Goal: Find specific page/section: Find specific page/section

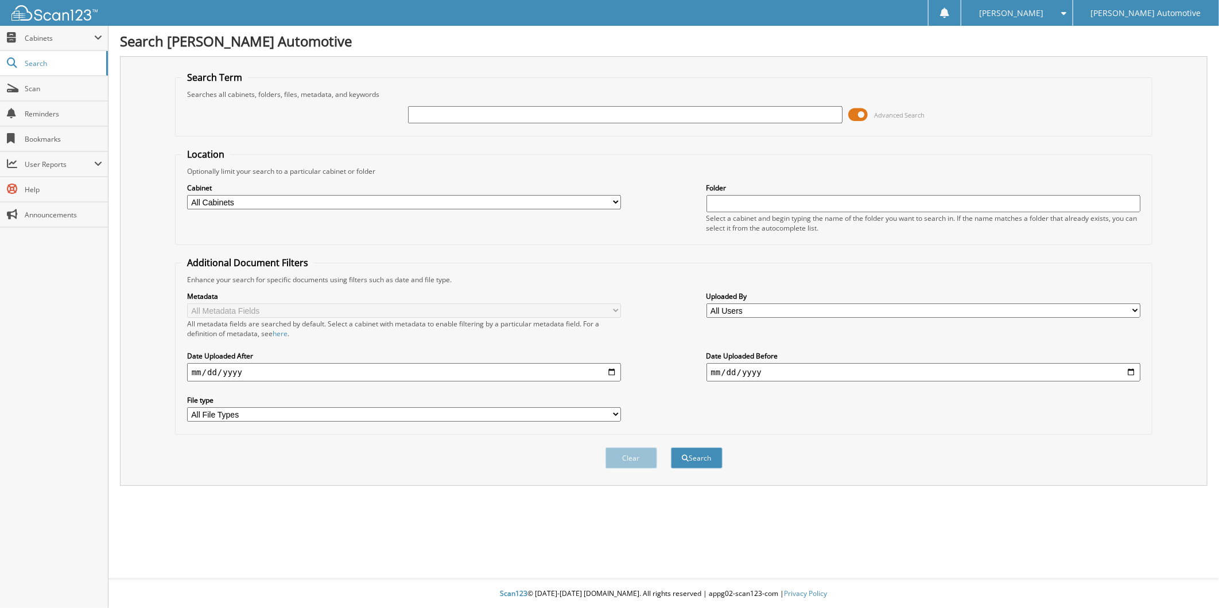
click at [433, 112] on input "text" at bounding box center [625, 114] width 434 height 17
type input "the arc rapides"
click at [671, 448] on button "Search" at bounding box center [697, 458] width 52 height 21
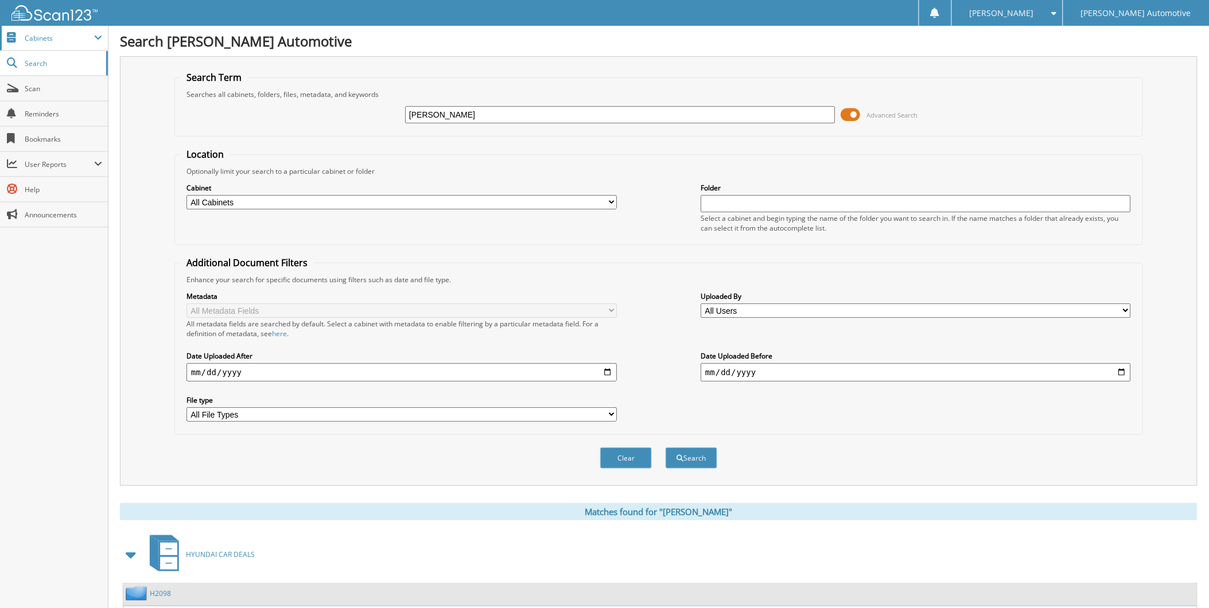
click at [40, 41] on span "Cabinets" at bounding box center [59, 38] width 69 height 10
click at [41, 66] on span "My Company" at bounding box center [60, 63] width 84 height 10
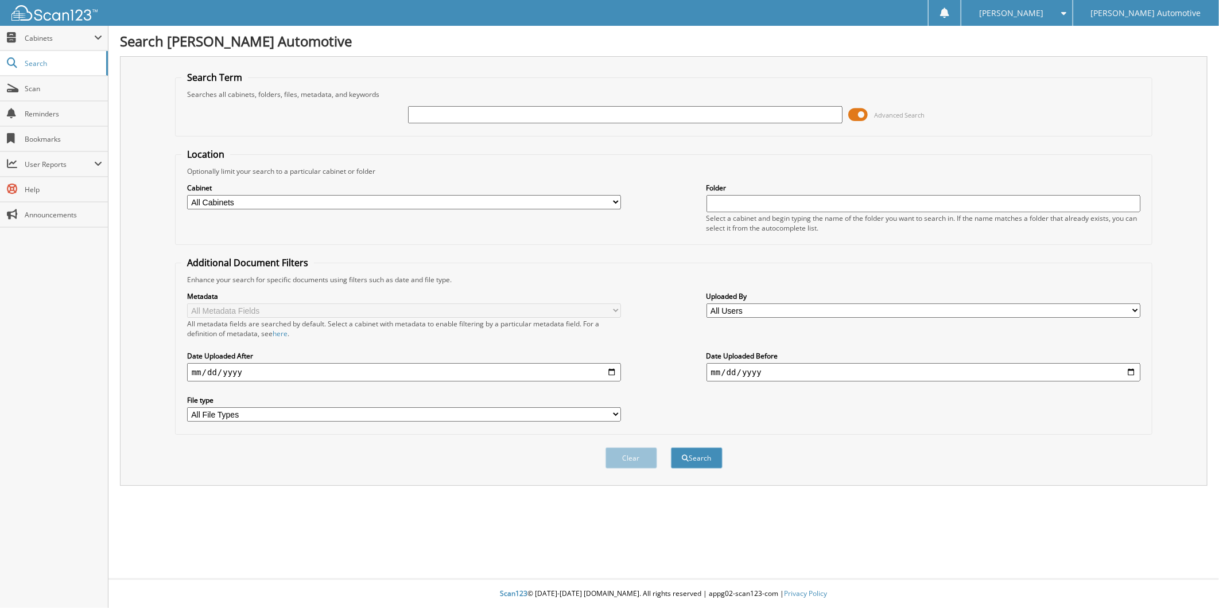
click at [53, 35] on span "Cabinets" at bounding box center [59, 38] width 69 height 10
click at [50, 62] on span "My Company" at bounding box center [60, 63] width 84 height 10
click at [462, 116] on input "text" at bounding box center [625, 114] width 434 height 17
type input "[PERSON_NAME]"
click at [671, 448] on button "Search" at bounding box center [697, 458] width 52 height 21
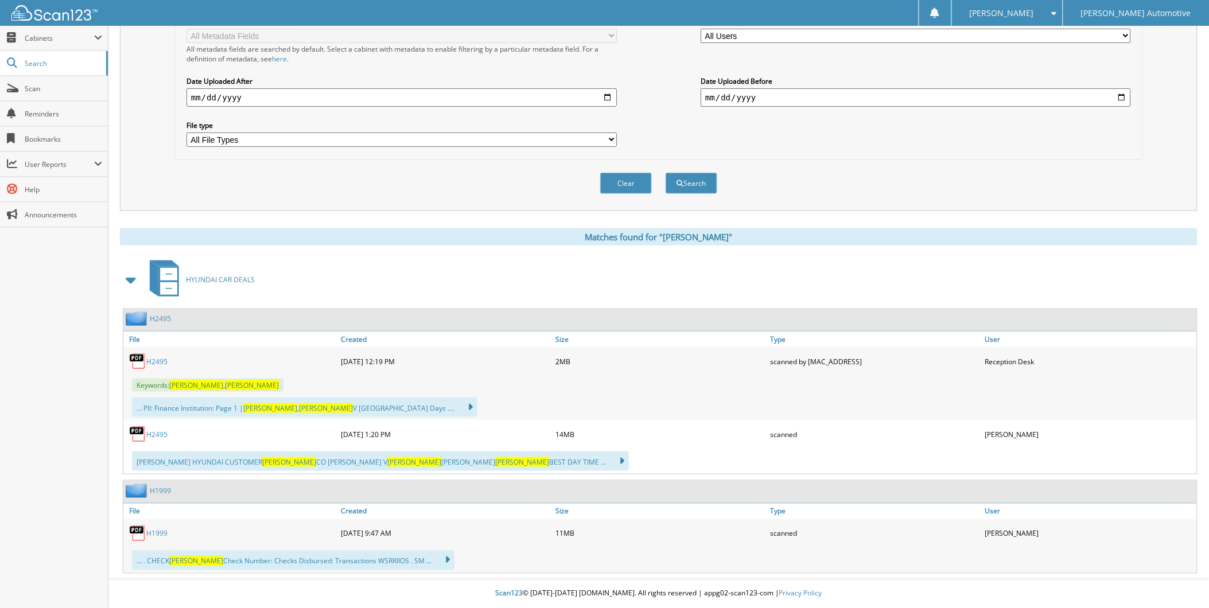
scroll to position [311, 0]
click at [157, 432] on link "H2495" at bounding box center [156, 435] width 21 height 10
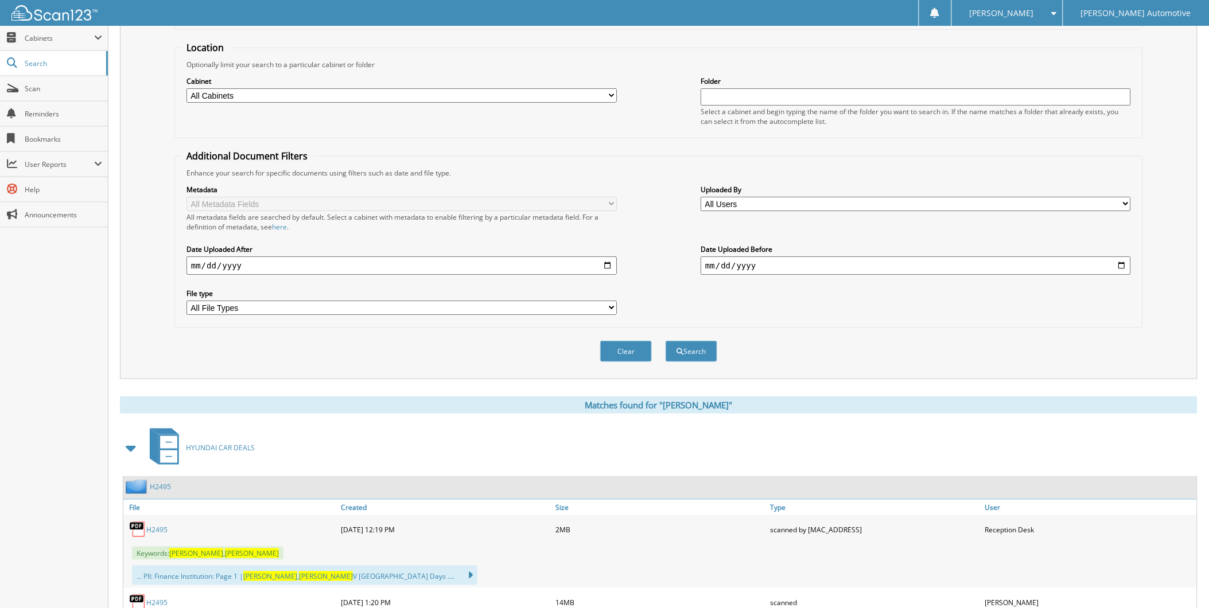
scroll to position [0, 0]
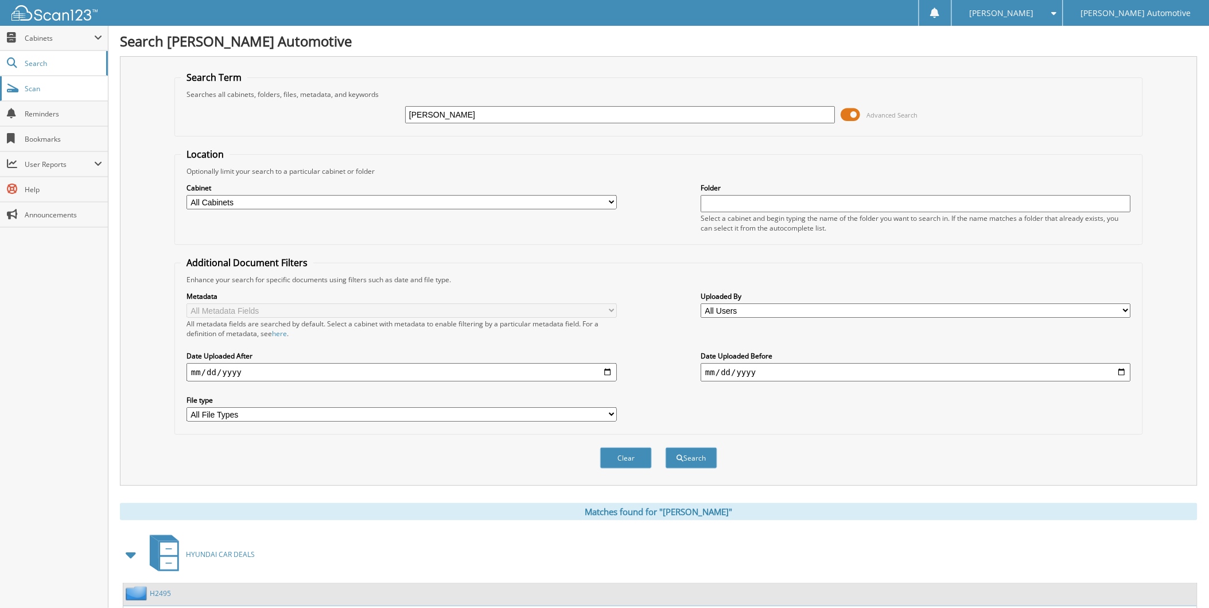
click at [38, 89] on span "Scan" at bounding box center [63, 89] width 77 height 10
